Goal: Register for event/course

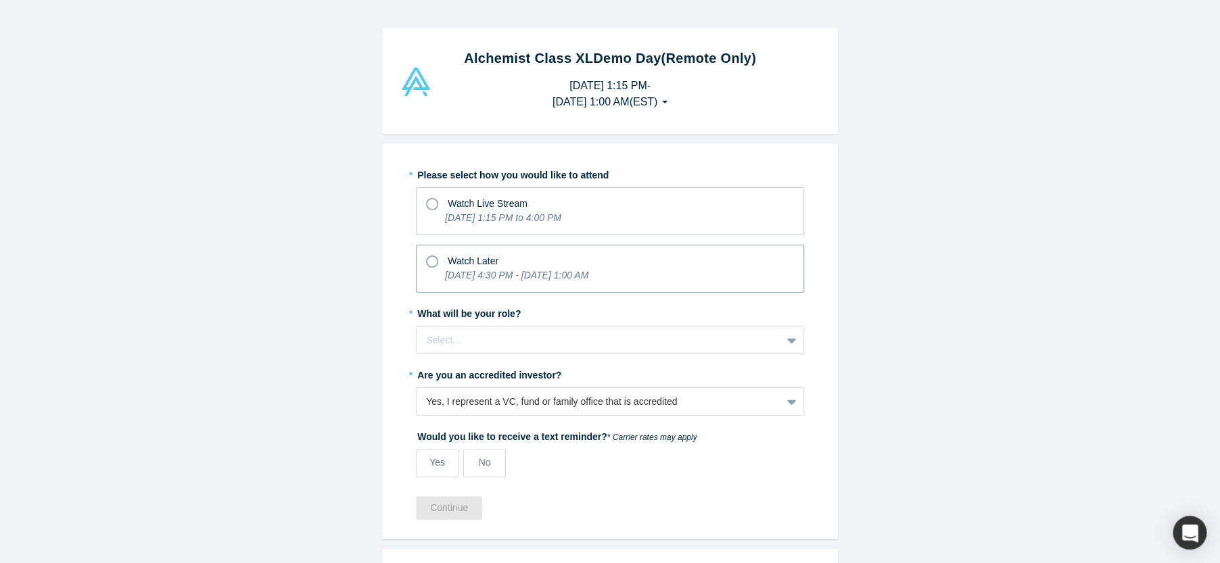
click at [428, 261] on icon at bounding box center [432, 262] width 12 height 12
click at [0, 0] on input "Watch Later [DATE] 4:30 PM - [DATE] 1:00 AM" at bounding box center [0, 0] width 0 height 0
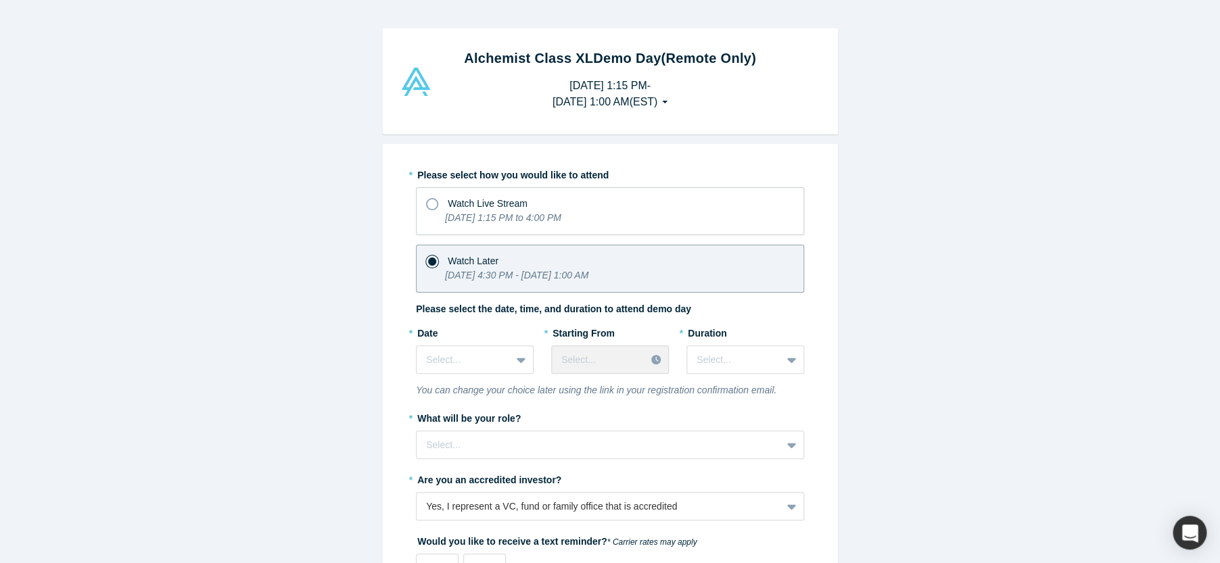
scroll to position [60, 0]
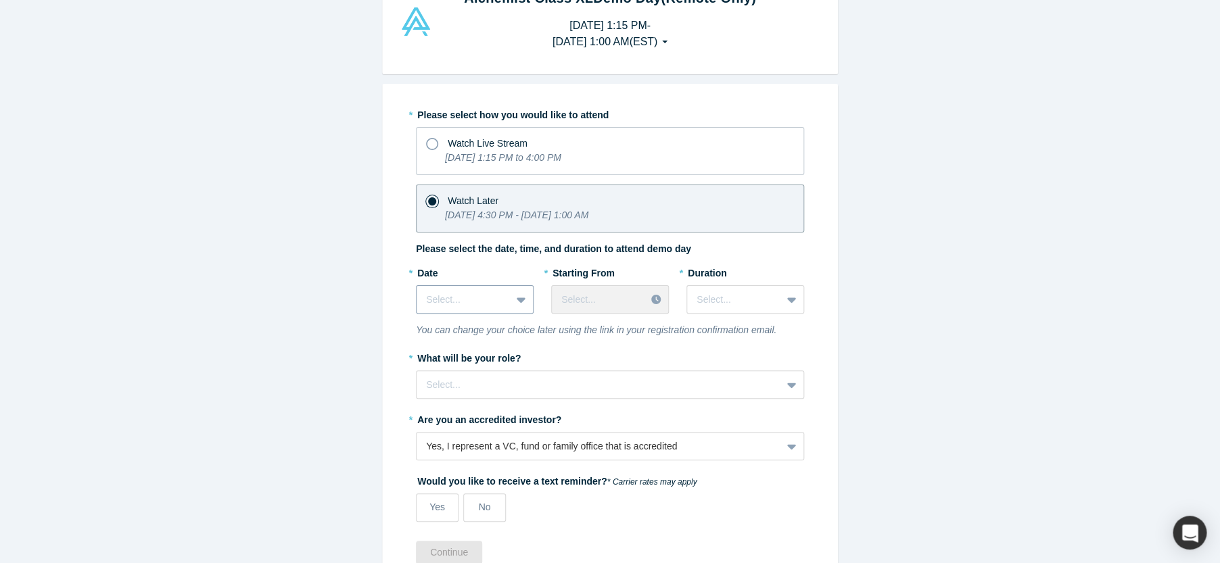
click at [516, 304] on div at bounding box center [522, 299] width 22 height 24
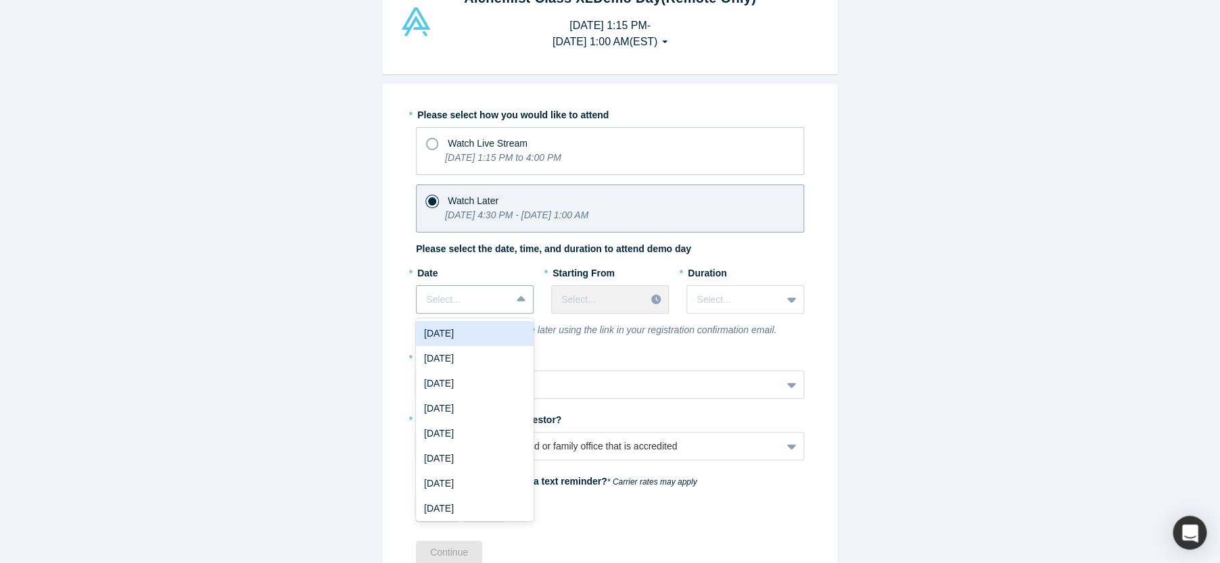
click at [493, 335] on div "[DATE]" at bounding box center [475, 333] width 118 height 25
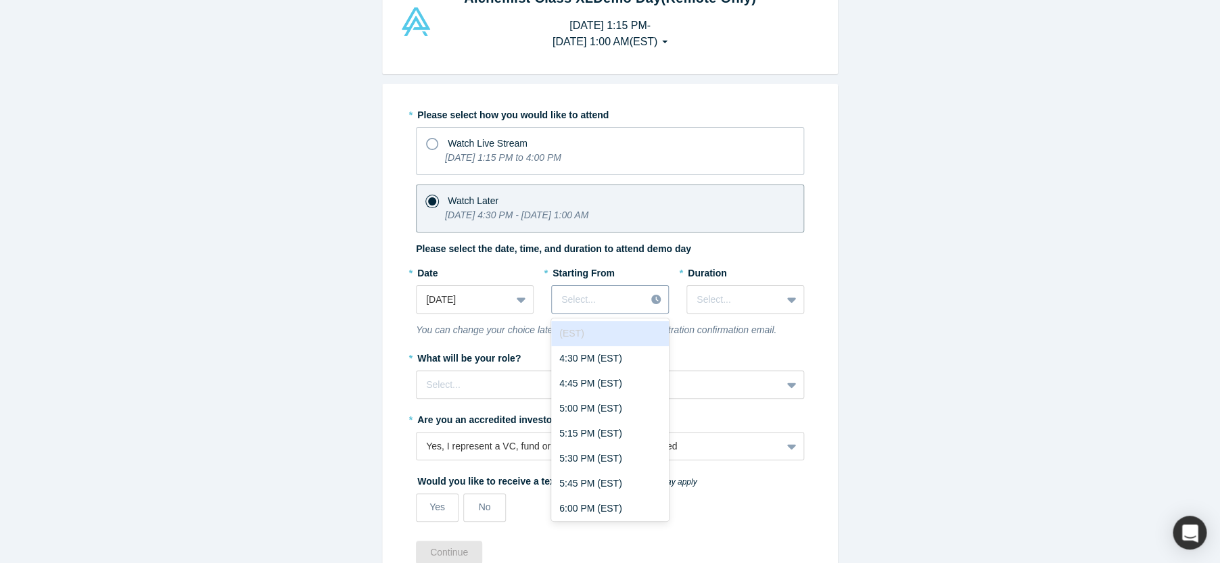
click at [660, 300] on icon at bounding box center [655, 299] width 9 height 9
click at [639, 360] on div "4:30 PM (EST)" at bounding box center [610, 358] width 118 height 25
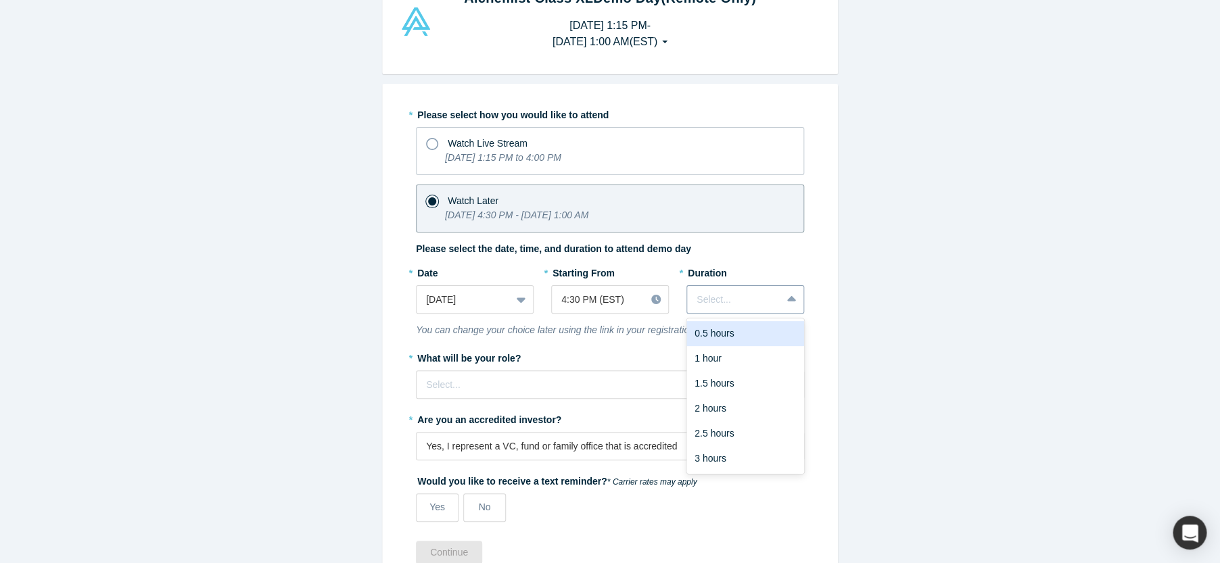
click at [795, 300] on icon at bounding box center [791, 298] width 9 height 5
click at [738, 456] on div "3 hours" at bounding box center [745, 458] width 118 height 25
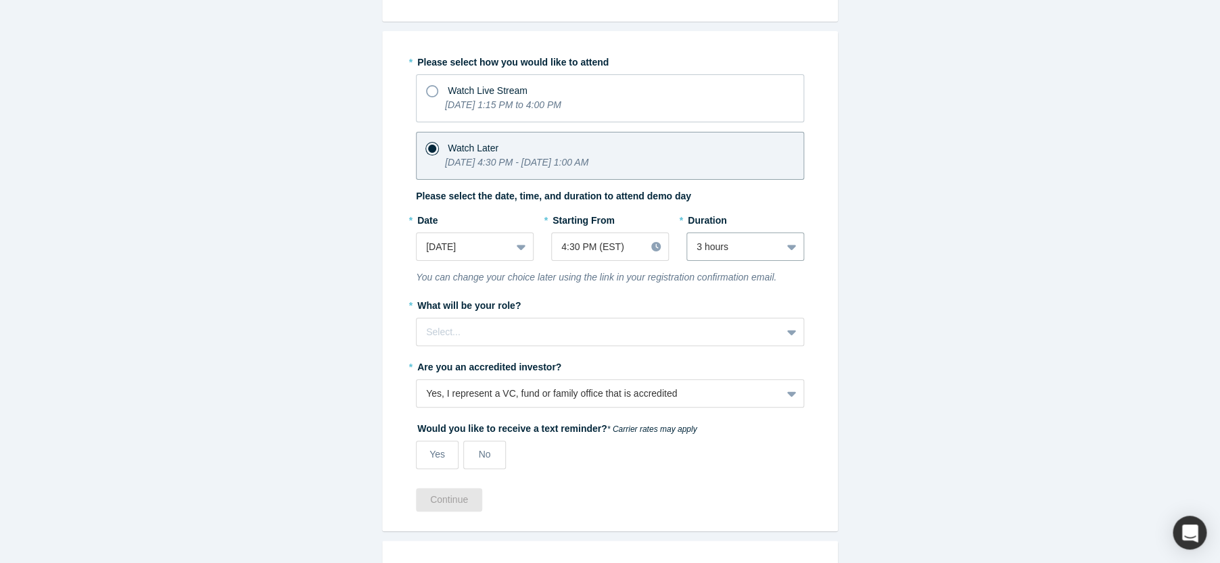
scroll to position [112, 0]
click at [794, 336] on icon at bounding box center [791, 333] width 9 height 14
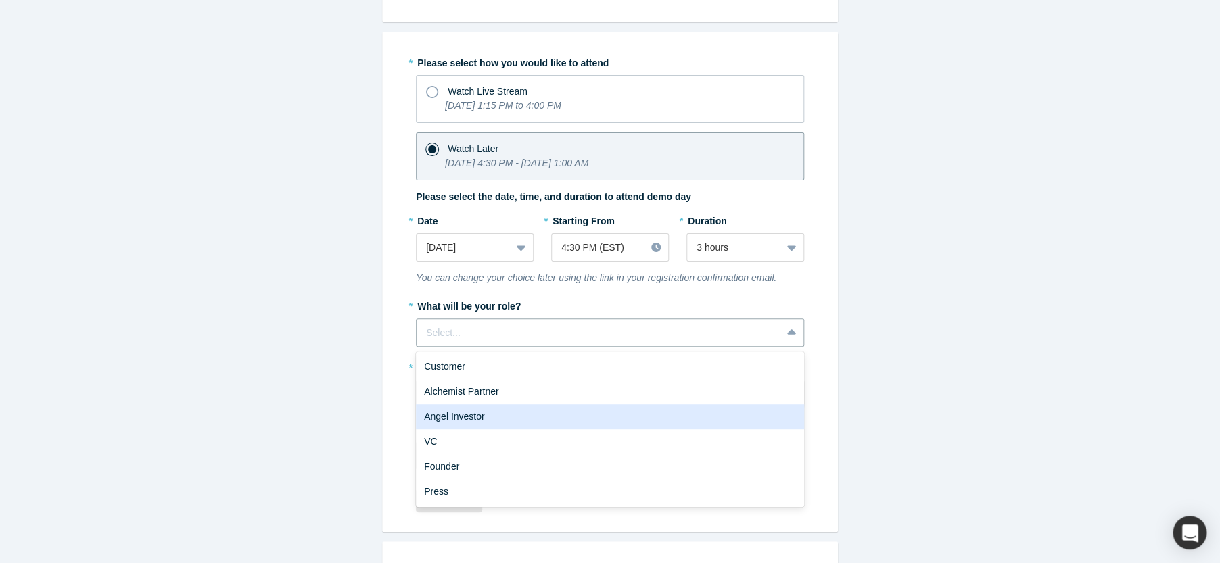
click at [662, 414] on div "Angel Investor" at bounding box center [610, 416] width 388 height 25
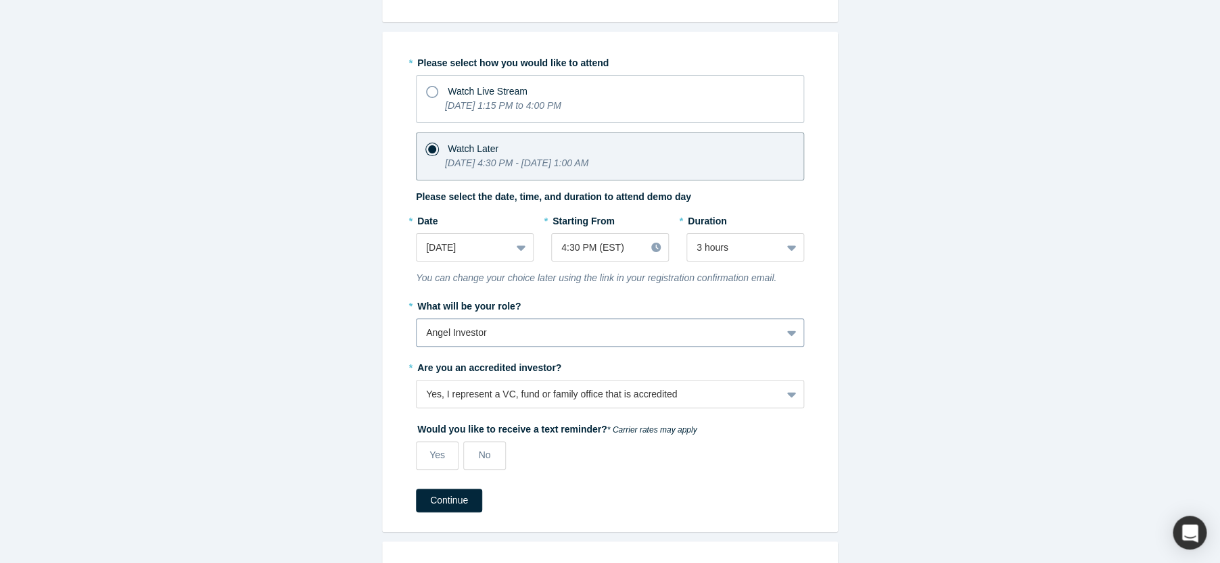
click at [792, 330] on icon at bounding box center [791, 333] width 9 height 14
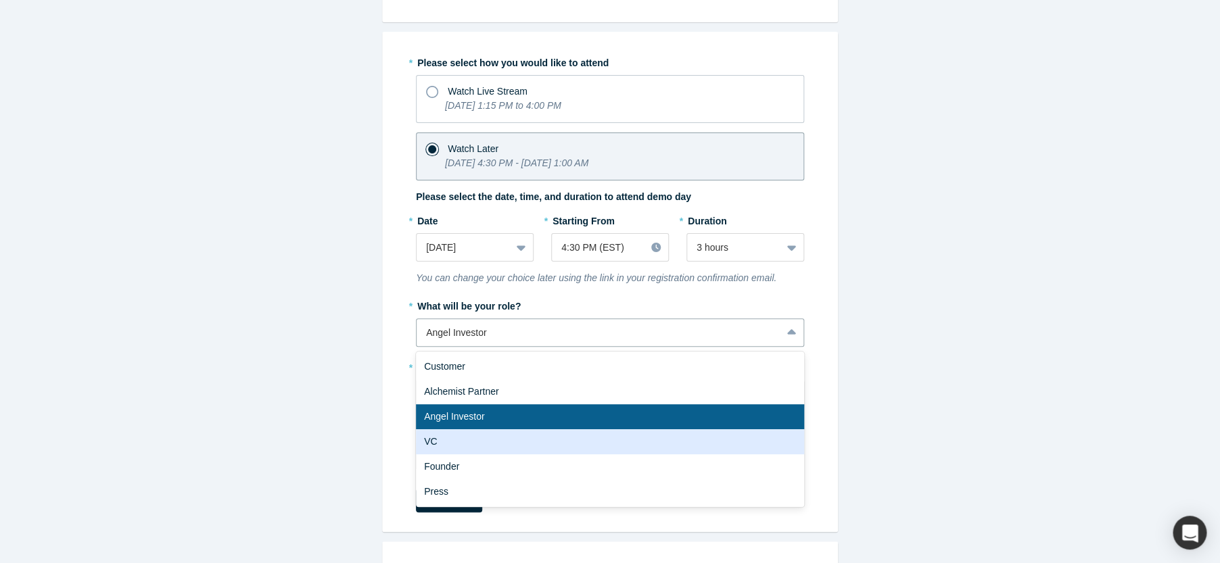
click at [577, 448] on div "VC" at bounding box center [610, 441] width 388 height 25
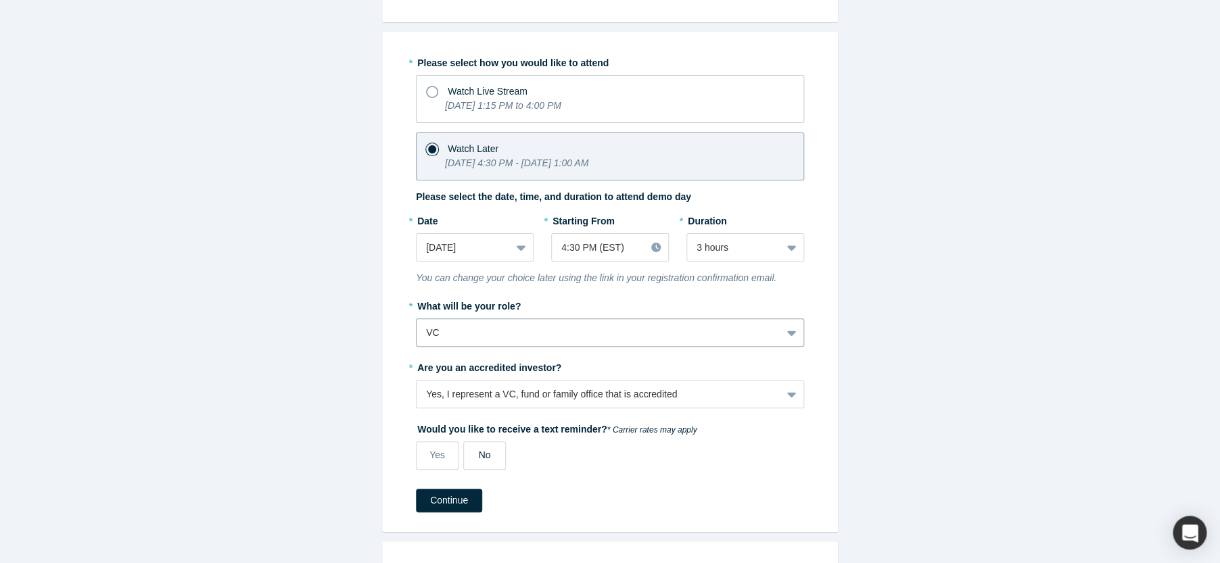
click at [496, 454] on label "No" at bounding box center [484, 456] width 43 height 28
click at [0, 0] on input "No" at bounding box center [0, 0] width 0 height 0
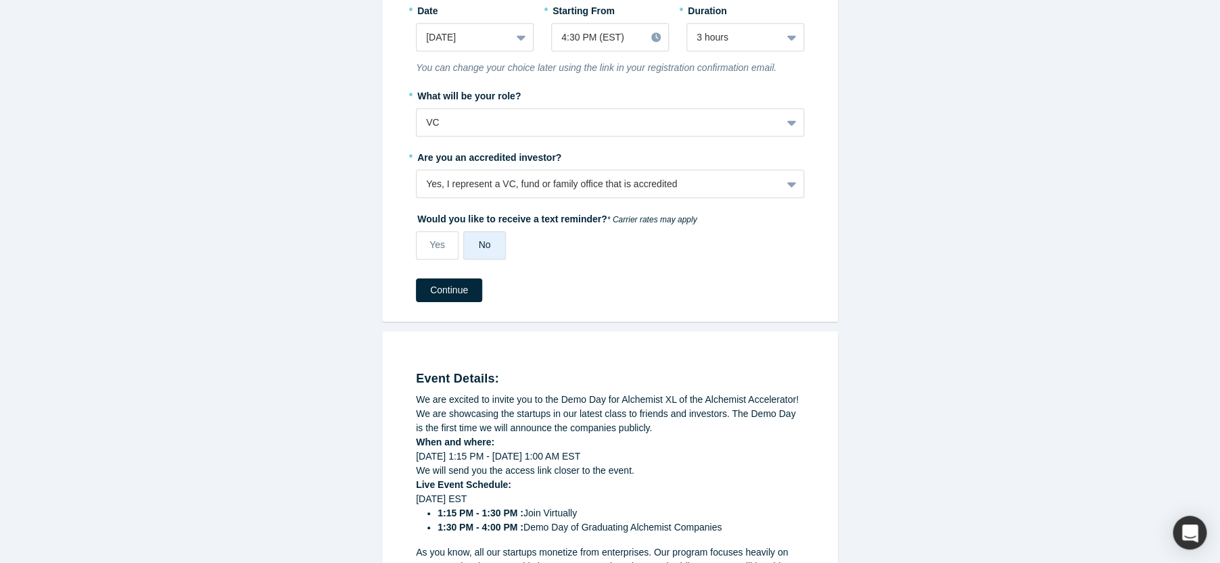
scroll to position [317, 0]
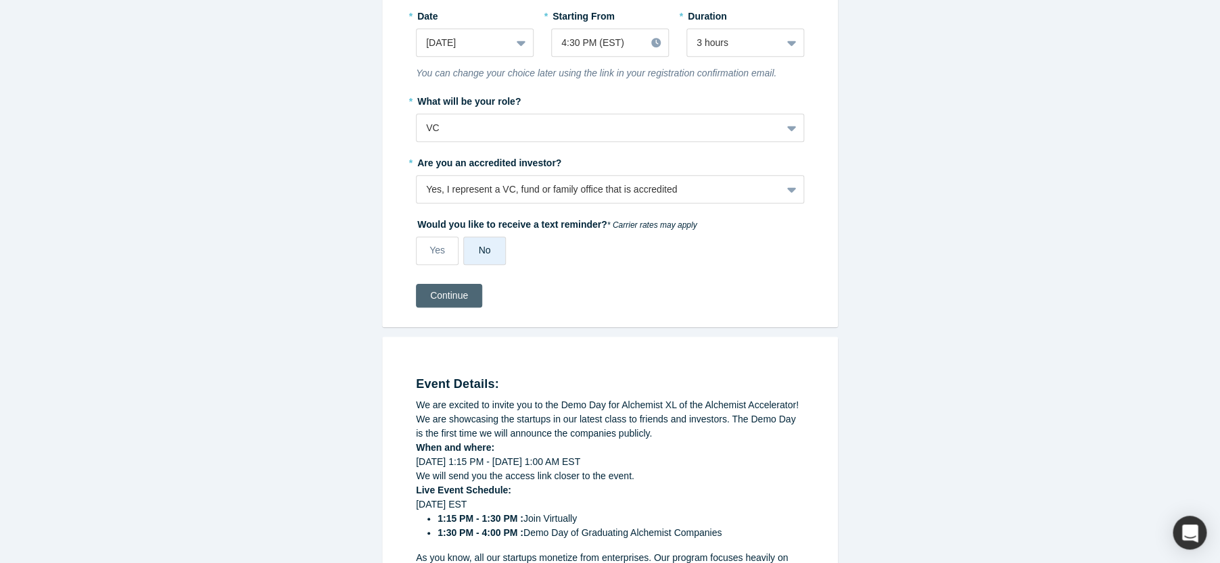
click at [452, 304] on button "Continue" at bounding box center [449, 296] width 66 height 24
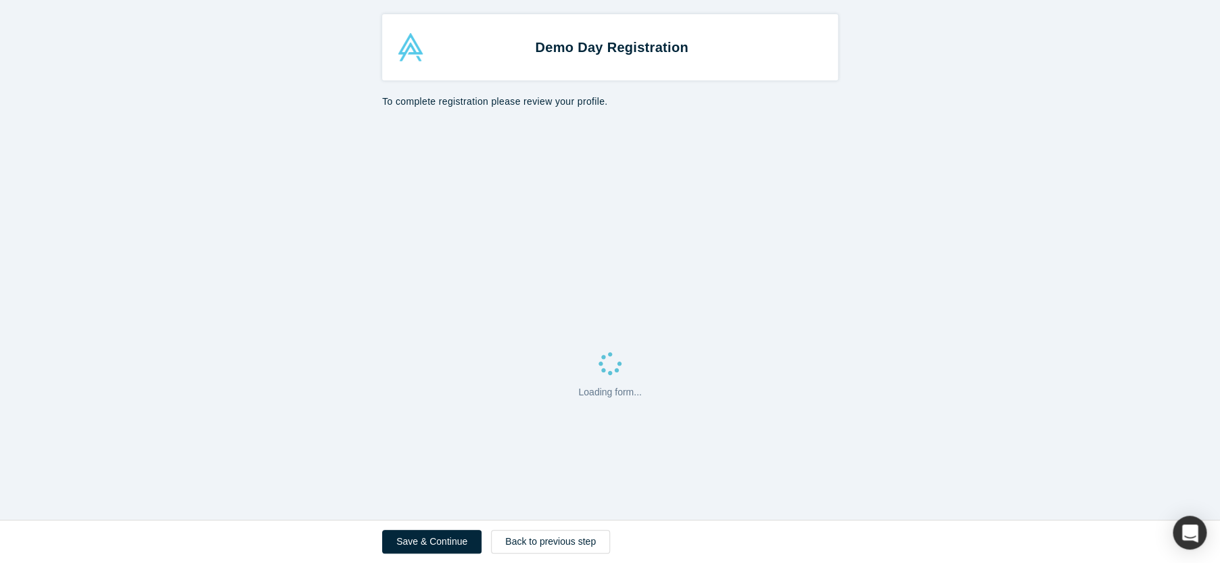
select select "US"
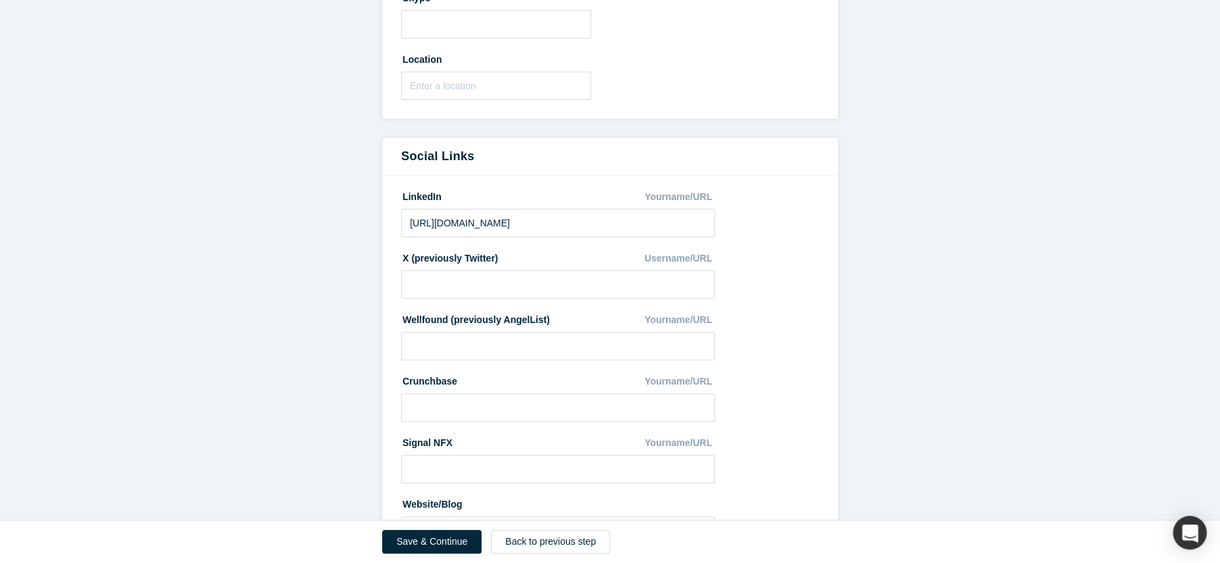
scroll to position [671, 0]
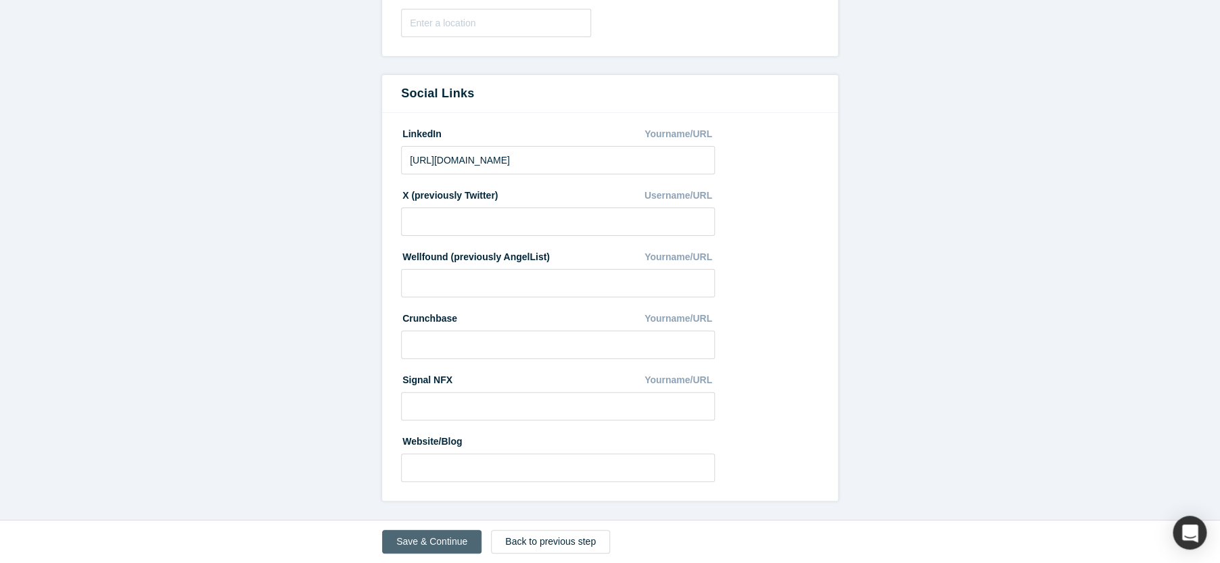
click at [439, 534] on button "Save & Continue" at bounding box center [431, 542] width 99 height 24
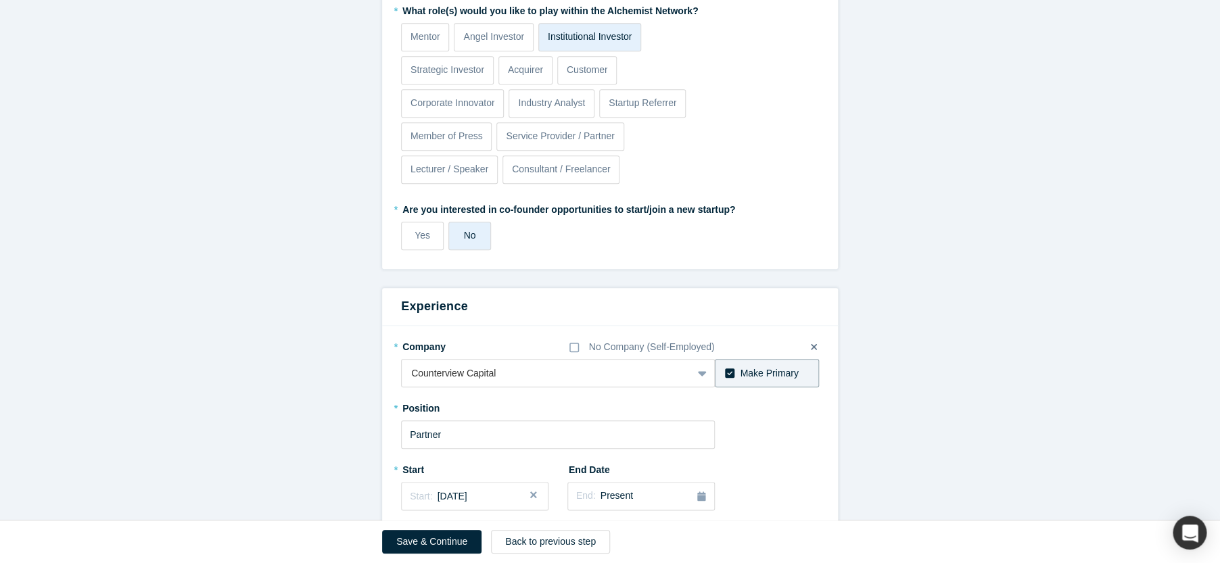
scroll to position [567, 0]
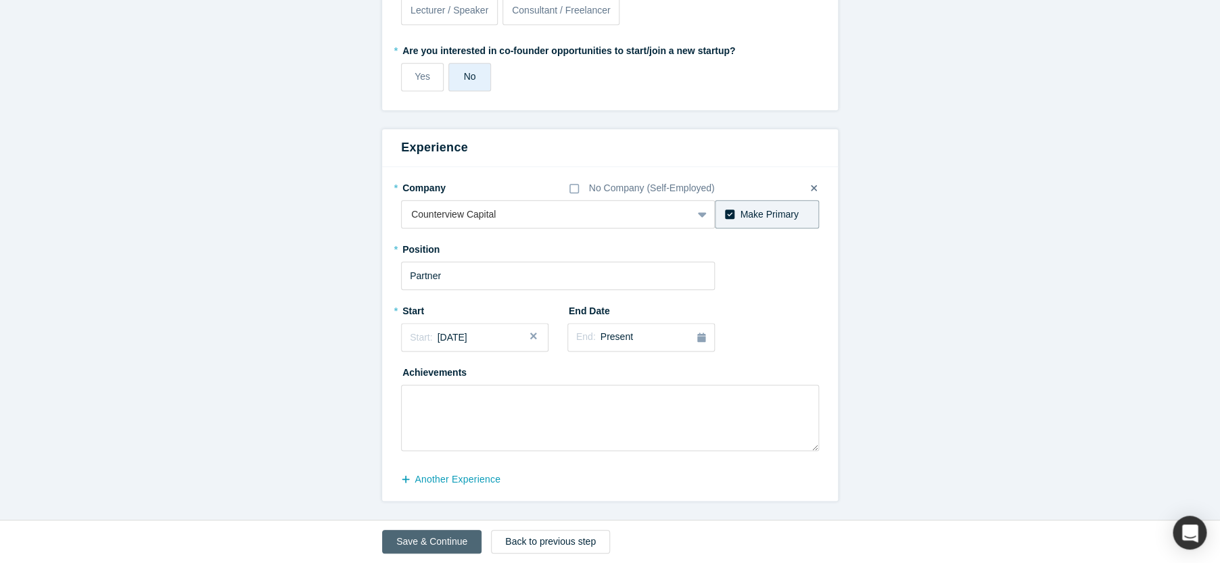
click at [444, 533] on button "Save & Continue" at bounding box center [431, 542] width 99 height 24
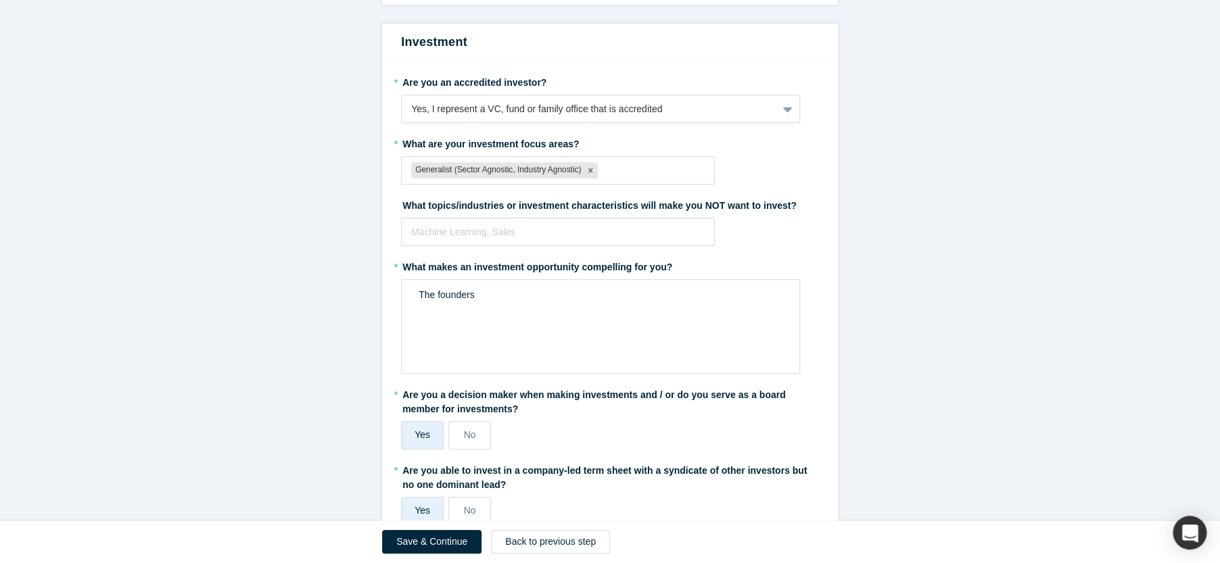
scroll to position [292, 0]
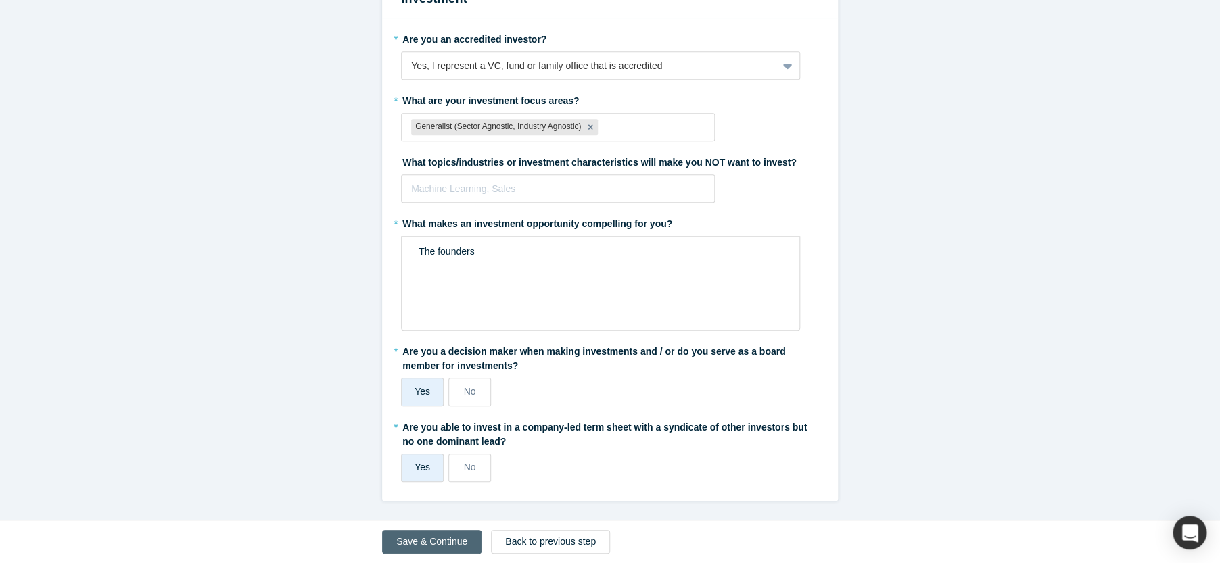
click at [434, 544] on button "Save & Continue" at bounding box center [431, 542] width 99 height 24
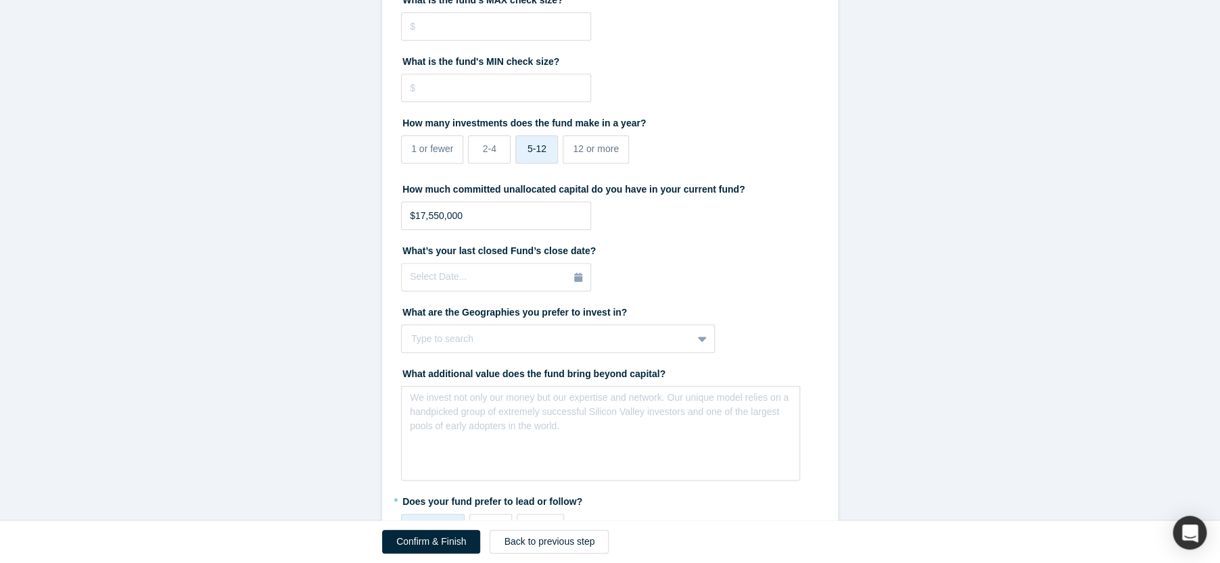
scroll to position [531, 0]
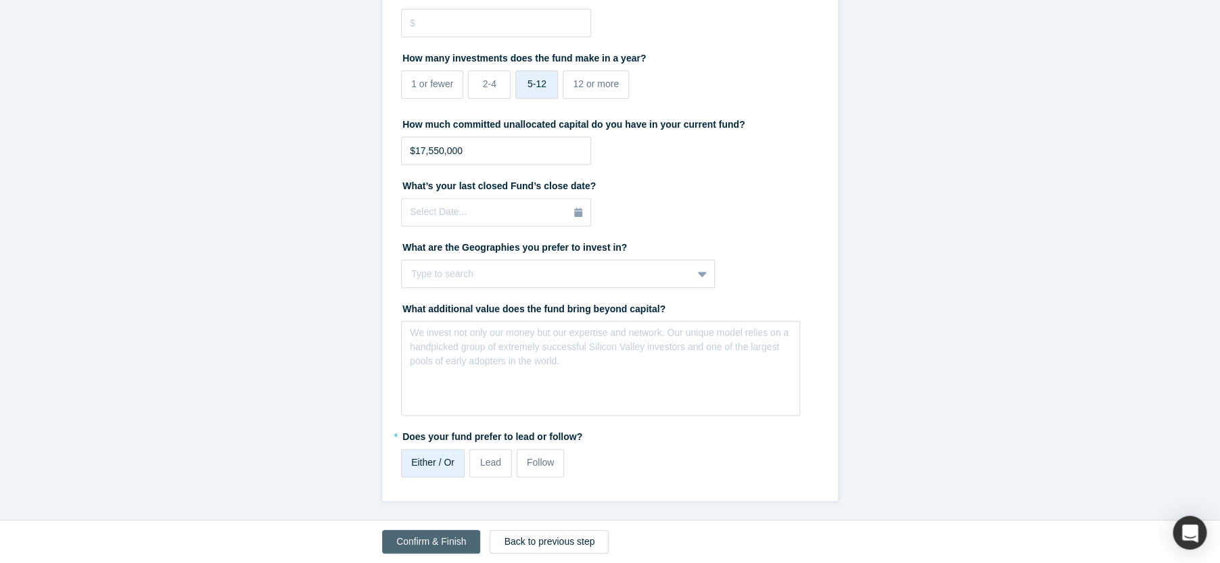
click at [419, 546] on button "Confirm & Finish" at bounding box center [431, 542] width 98 height 24
